Goal: Browse casually: Explore the website without a specific task or goal

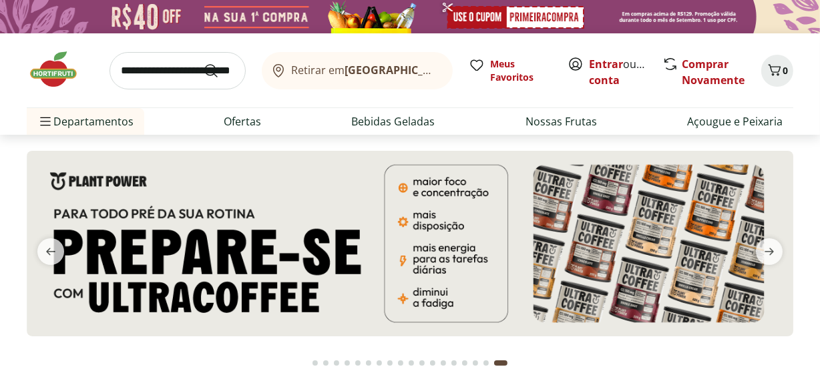
click at [61, 77] on img at bounding box center [60, 69] width 67 height 40
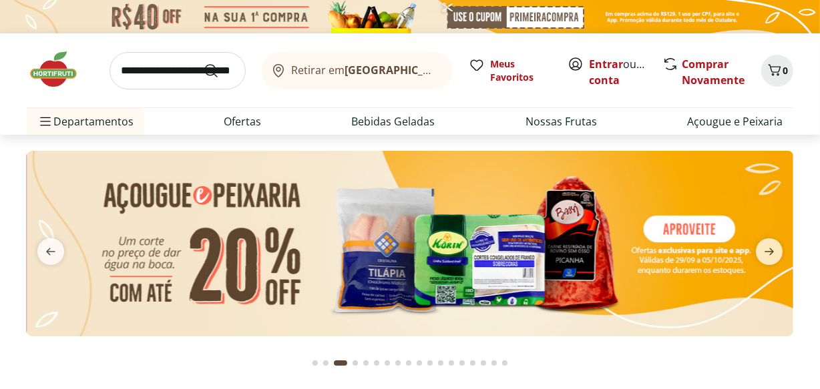
click at [483, 362] on div "Go to page 16 from fs-carousel" at bounding box center [483, 363] width 5 height 5
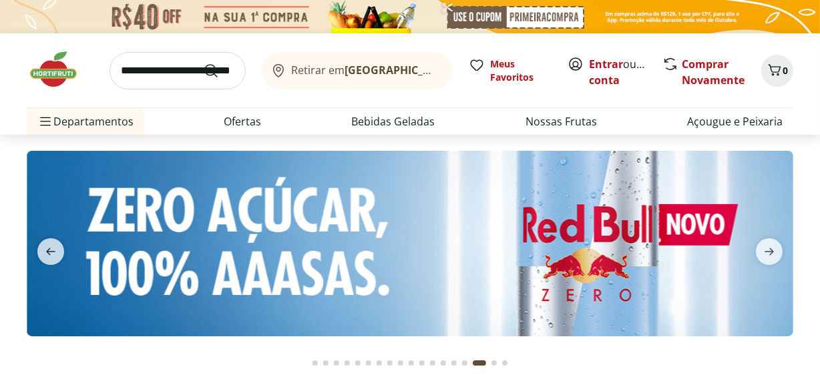
click at [462, 364] on div "Go to page 15 from fs-carousel" at bounding box center [464, 363] width 5 height 5
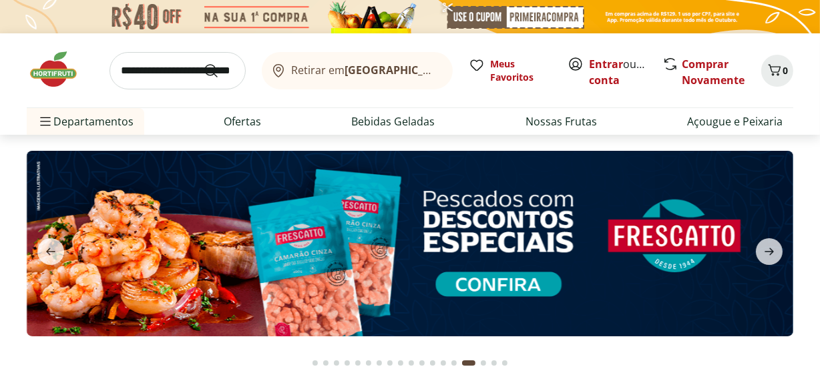
click at [445, 365] on div "Go to page 13 from fs-carousel" at bounding box center [443, 363] width 5 height 5
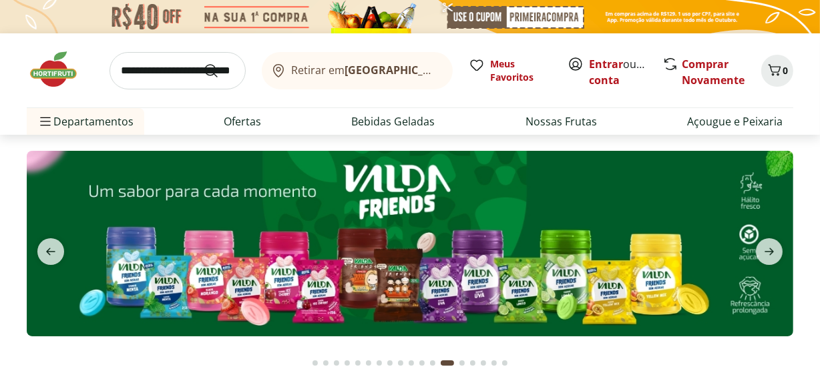
click at [465, 366] on button "Go to page 14 from fs-carousel" at bounding box center [462, 363] width 11 height 32
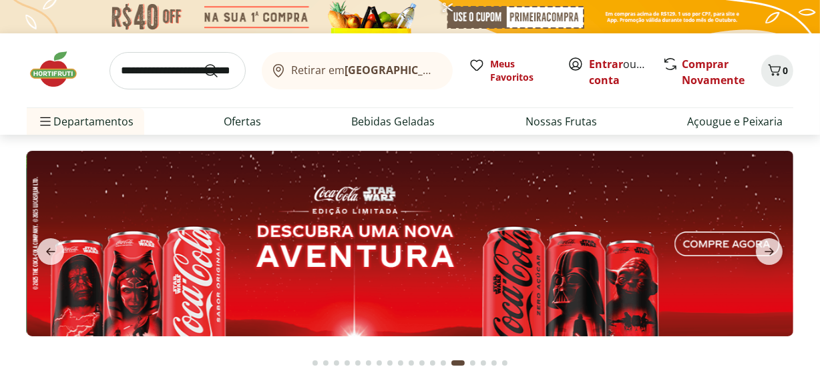
click at [469, 361] on button "Go to page 15 from fs-carousel" at bounding box center [472, 363] width 11 height 32
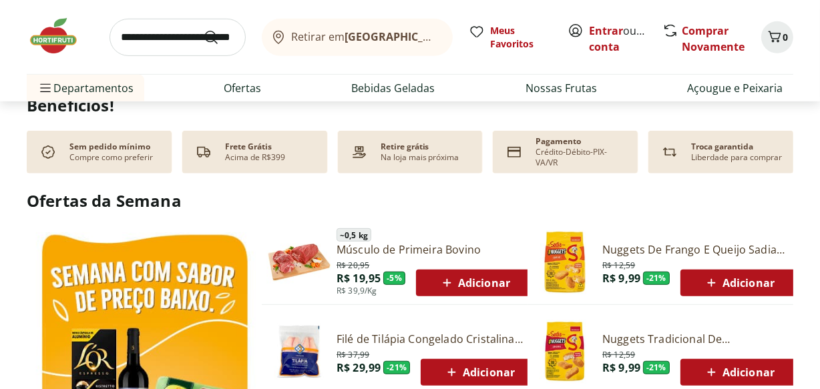
scroll to position [359, 0]
